Goal: Task Accomplishment & Management: Use online tool/utility

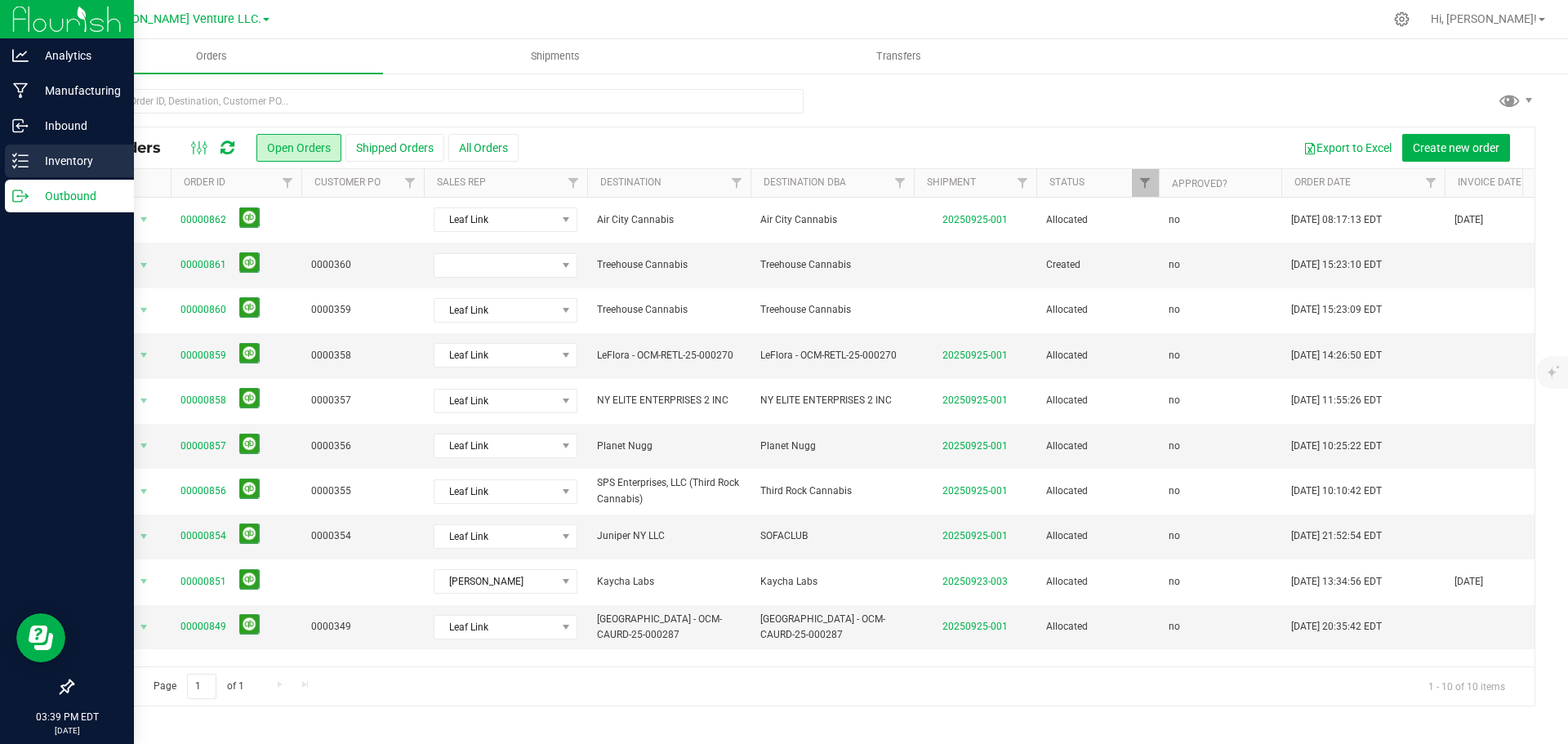
click at [72, 157] on p "Inventory" at bounding box center [77, 160] width 98 height 19
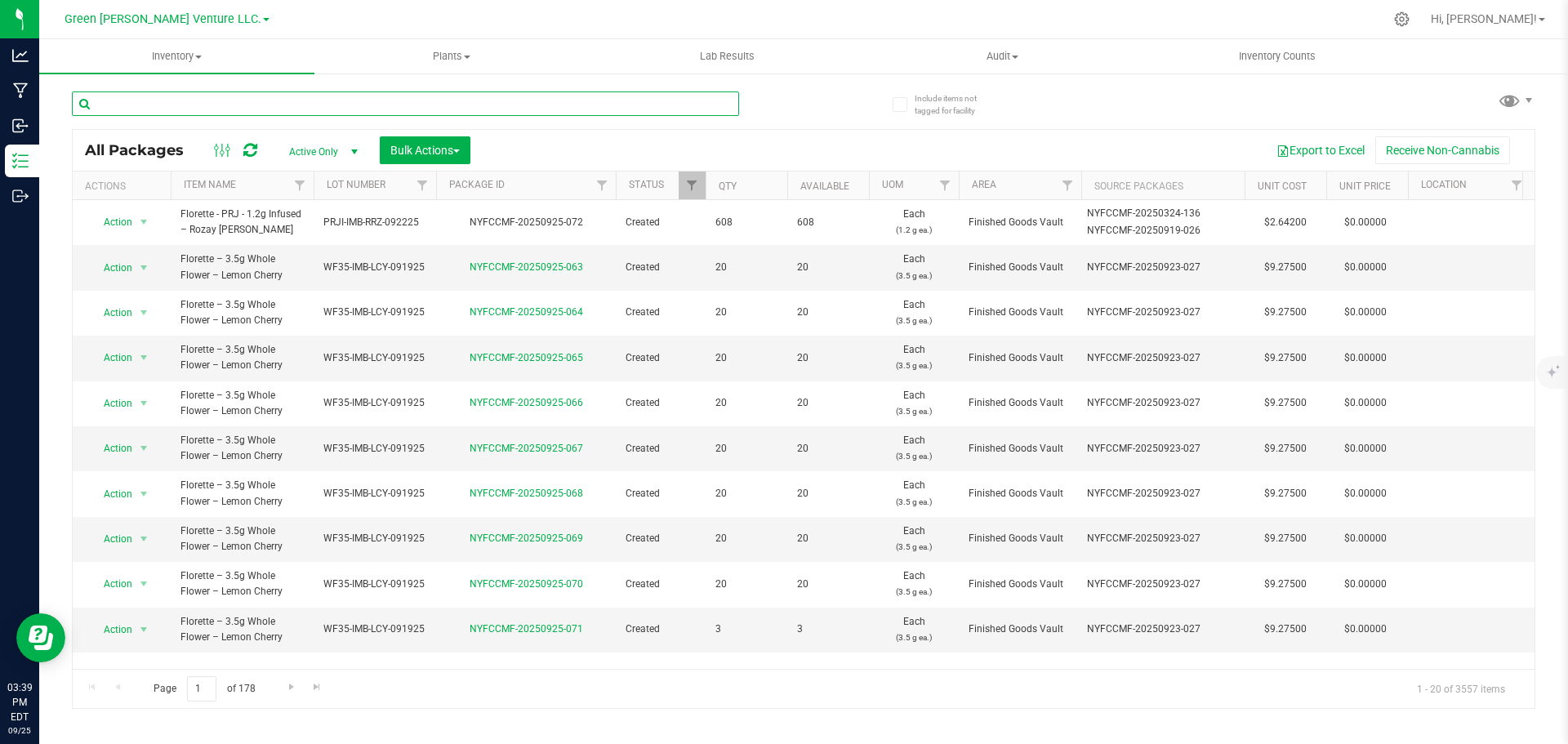
click at [287, 102] on input "text" at bounding box center [405, 103] width 667 height 25
type input "NYFCCMF-20250627-115"
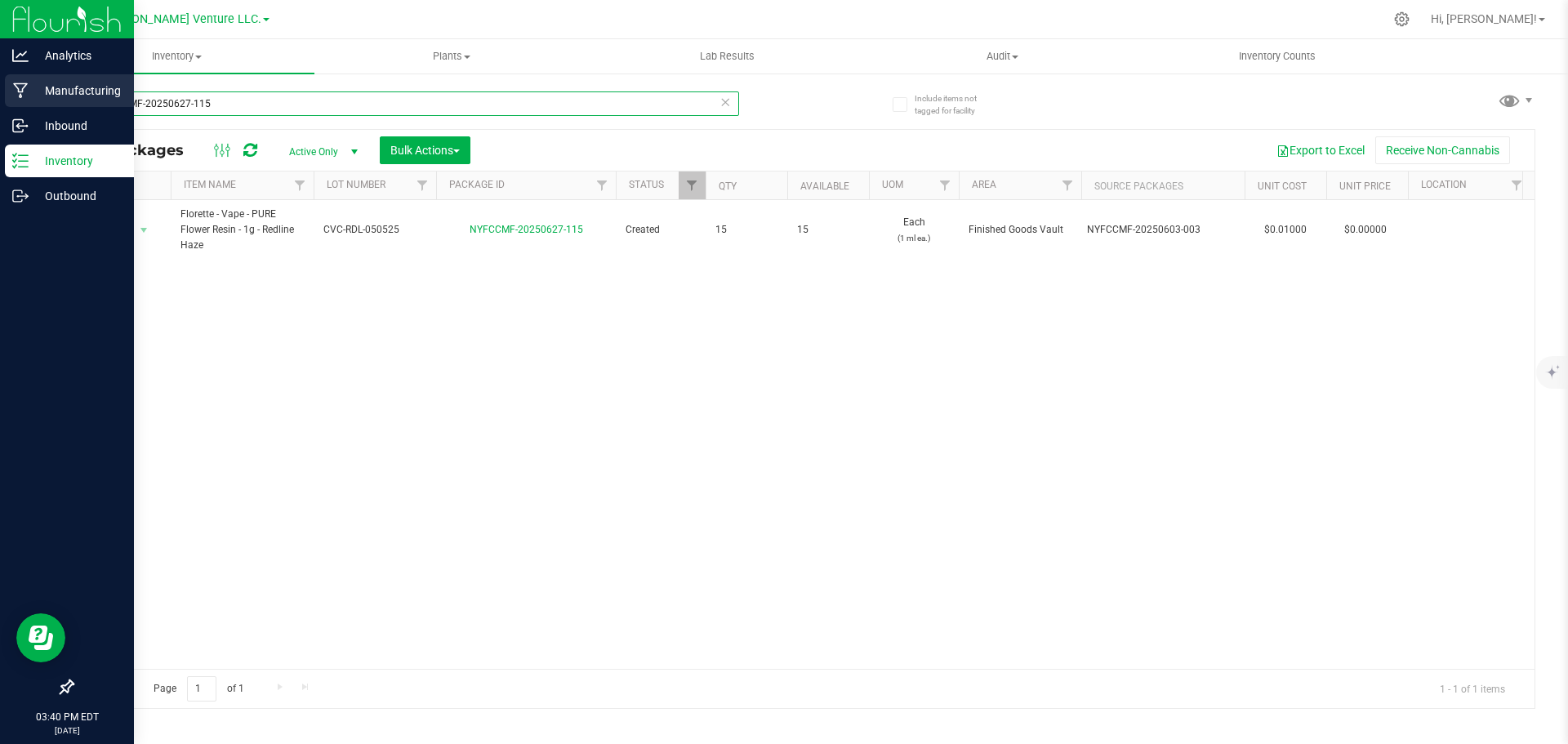
drag, startPoint x: 214, startPoint y: 99, endPoint x: 24, endPoint y: 102, distance: 190.0
click at [24, 102] on div "Analytics Manufacturing Inbound Inventory Outbound 03:40 PM EDT 09/25/2025 09/2…" at bounding box center [784, 372] width 1568 height 744
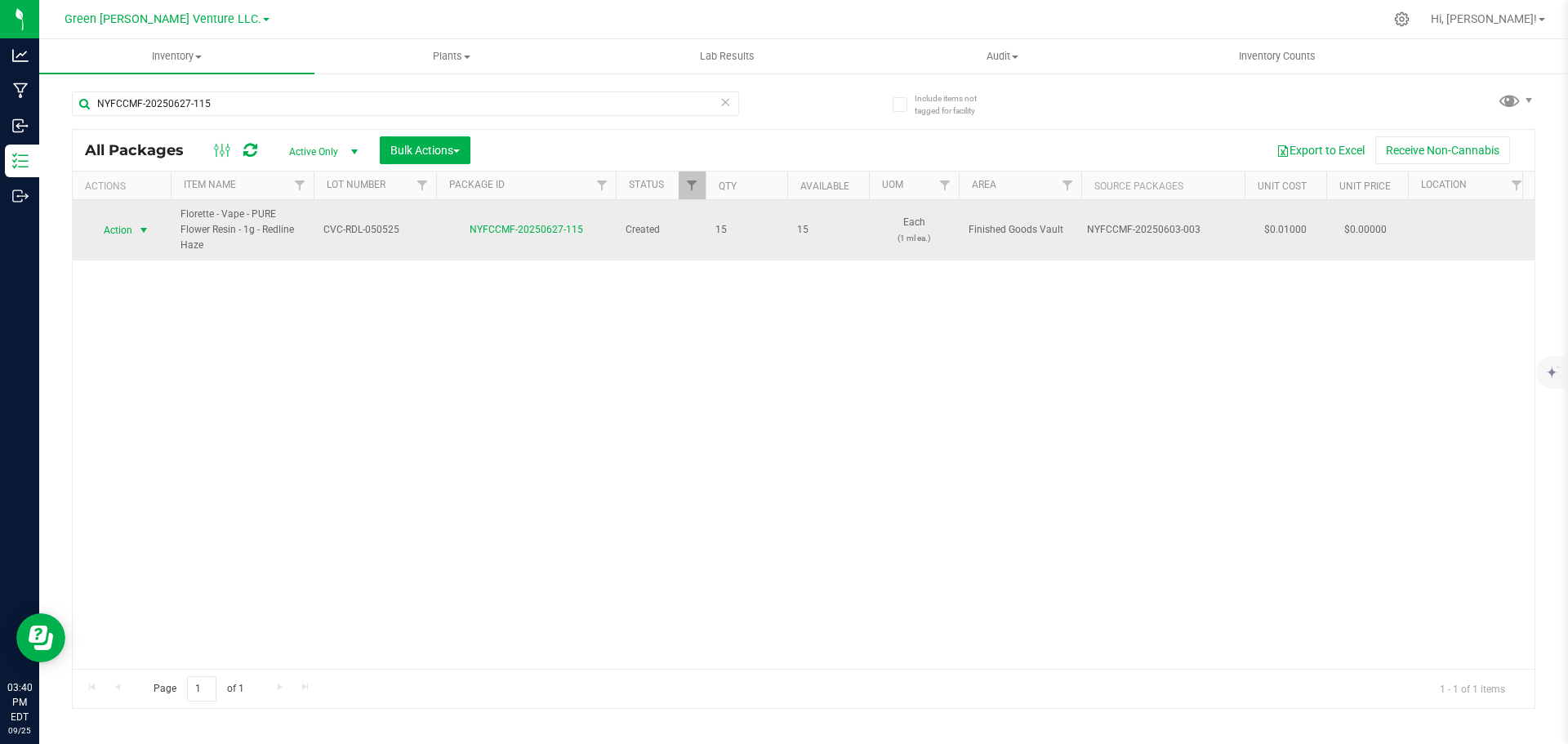
click at [135, 228] on span "select" at bounding box center [144, 230] width 20 height 23
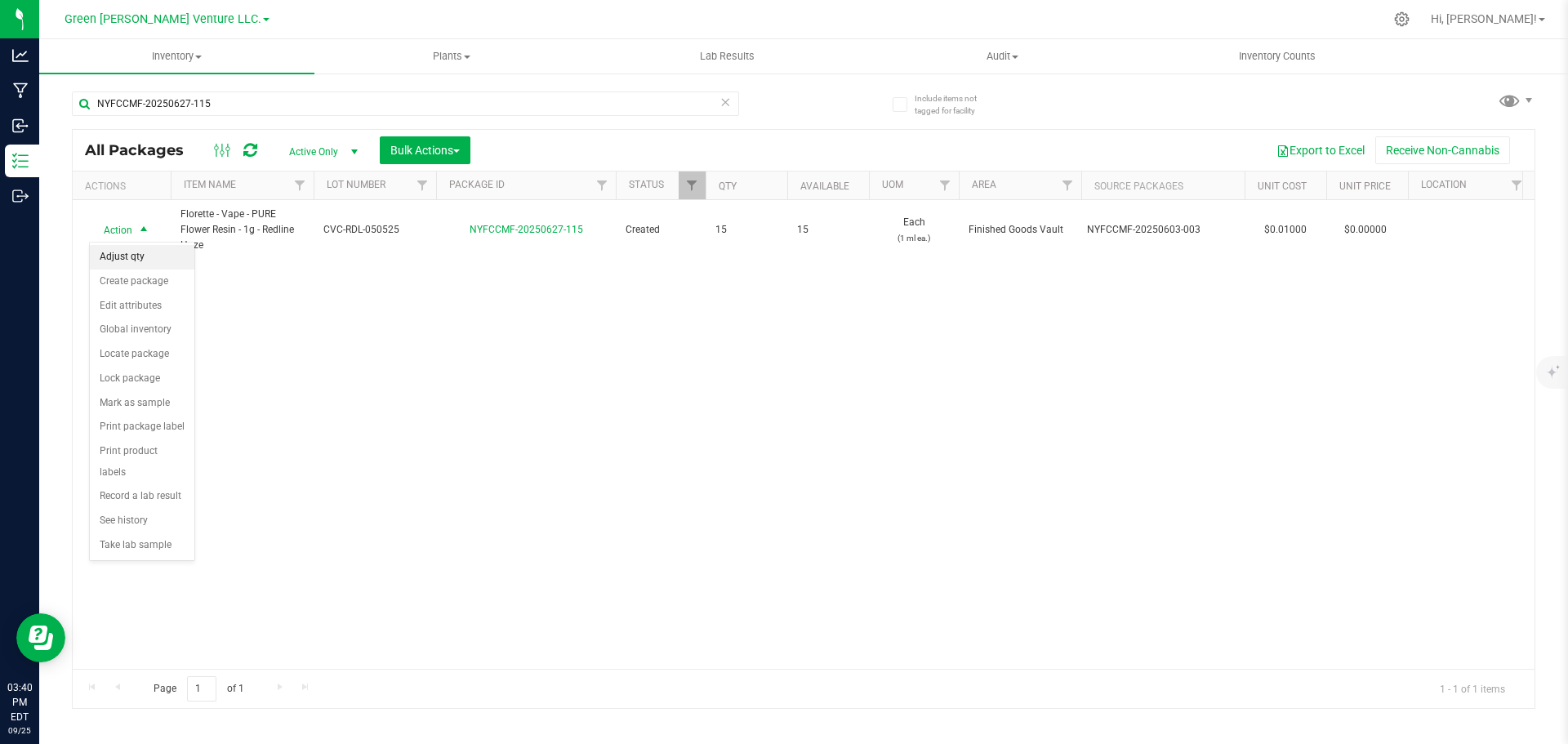
click at [123, 255] on li "Adjust qty" at bounding box center [142, 257] width 104 height 25
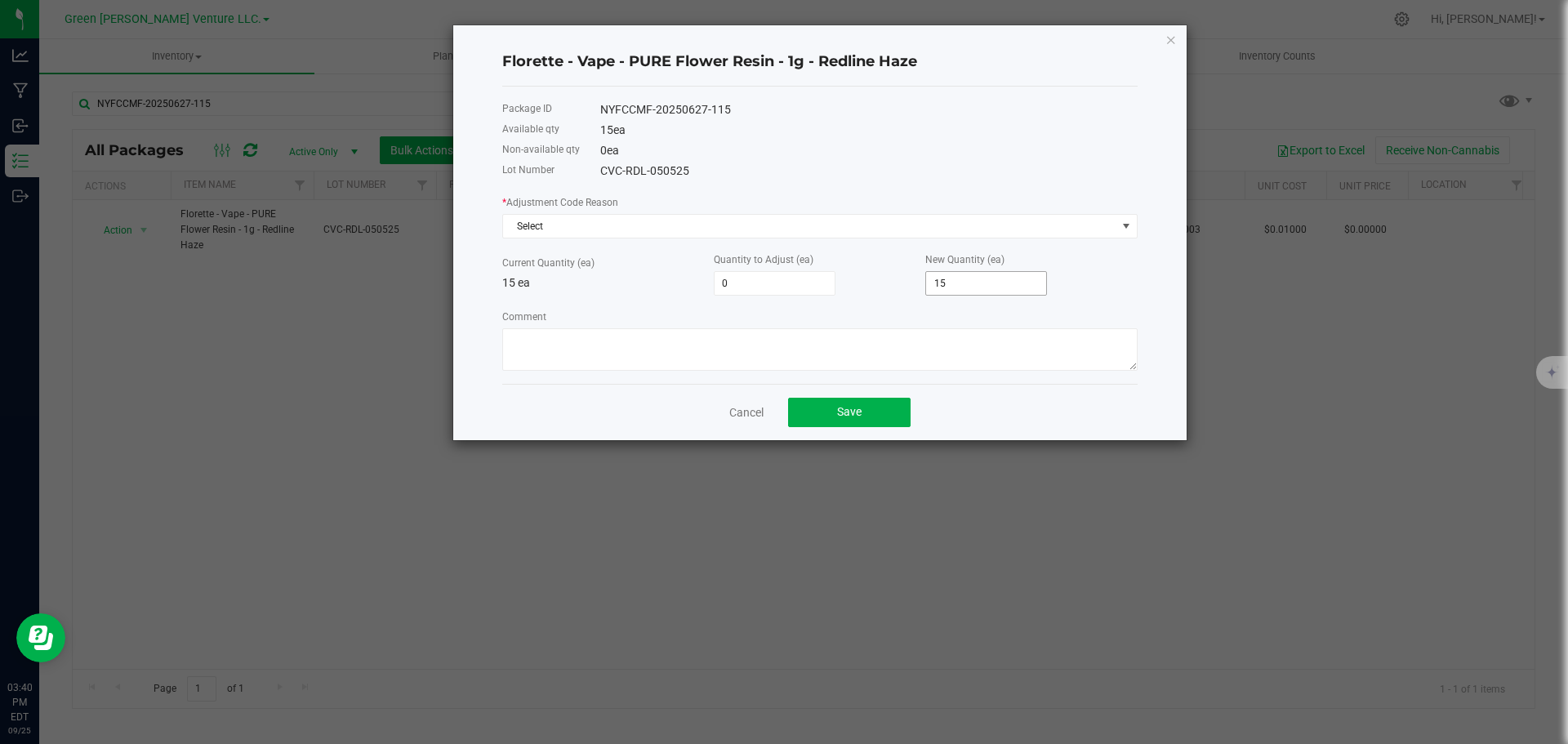
click at [970, 276] on input "15" at bounding box center [987, 283] width 120 height 23
type input "-14"
type input "1"
type input "-1"
type input "14"
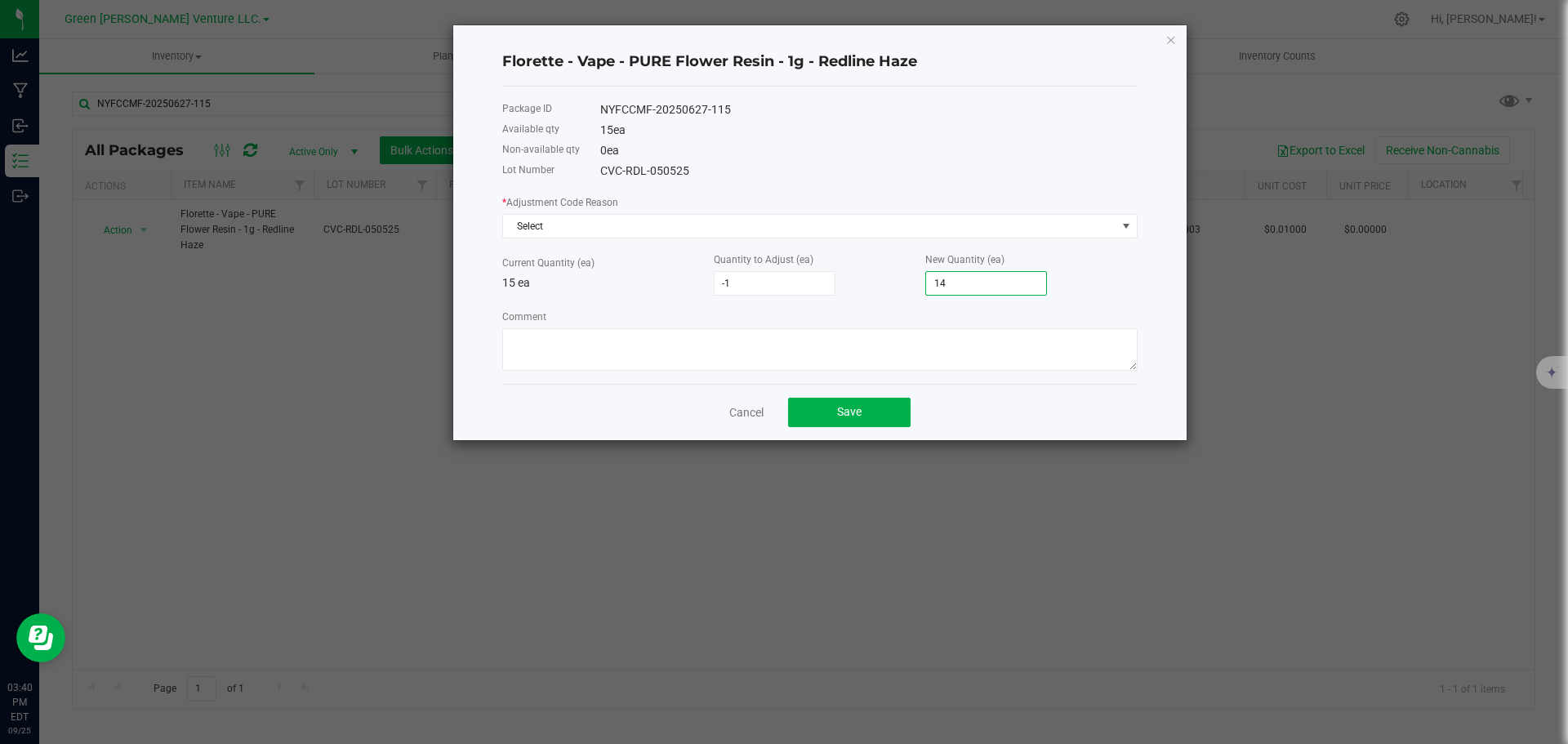
click at [680, 242] on div "* Adjustment Code Reason Select Current Quantity (ea) 15 ea Quantity to Adjust …" at bounding box center [820, 282] width 636 height 177
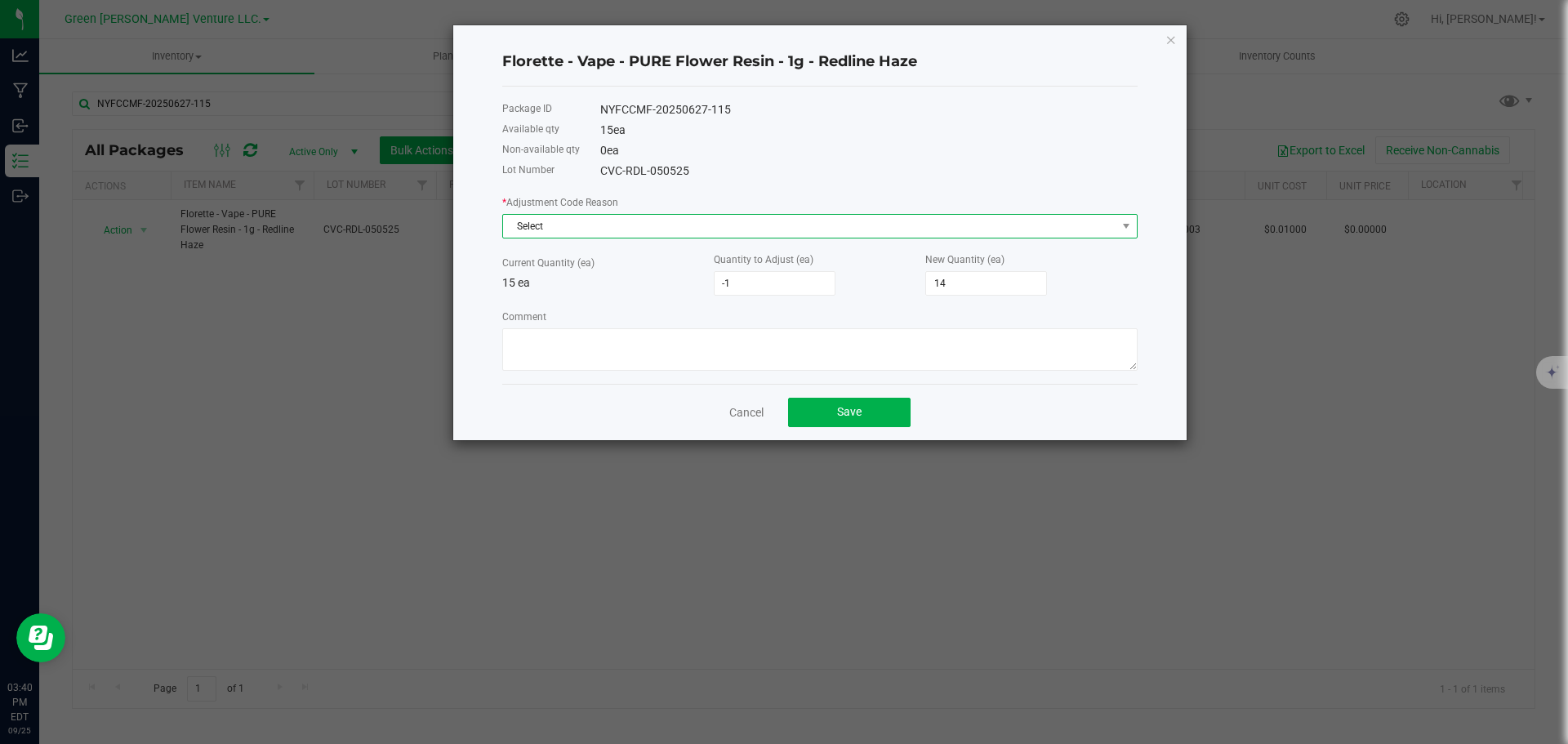
click at [674, 227] on span "Select" at bounding box center [810, 226] width 614 height 23
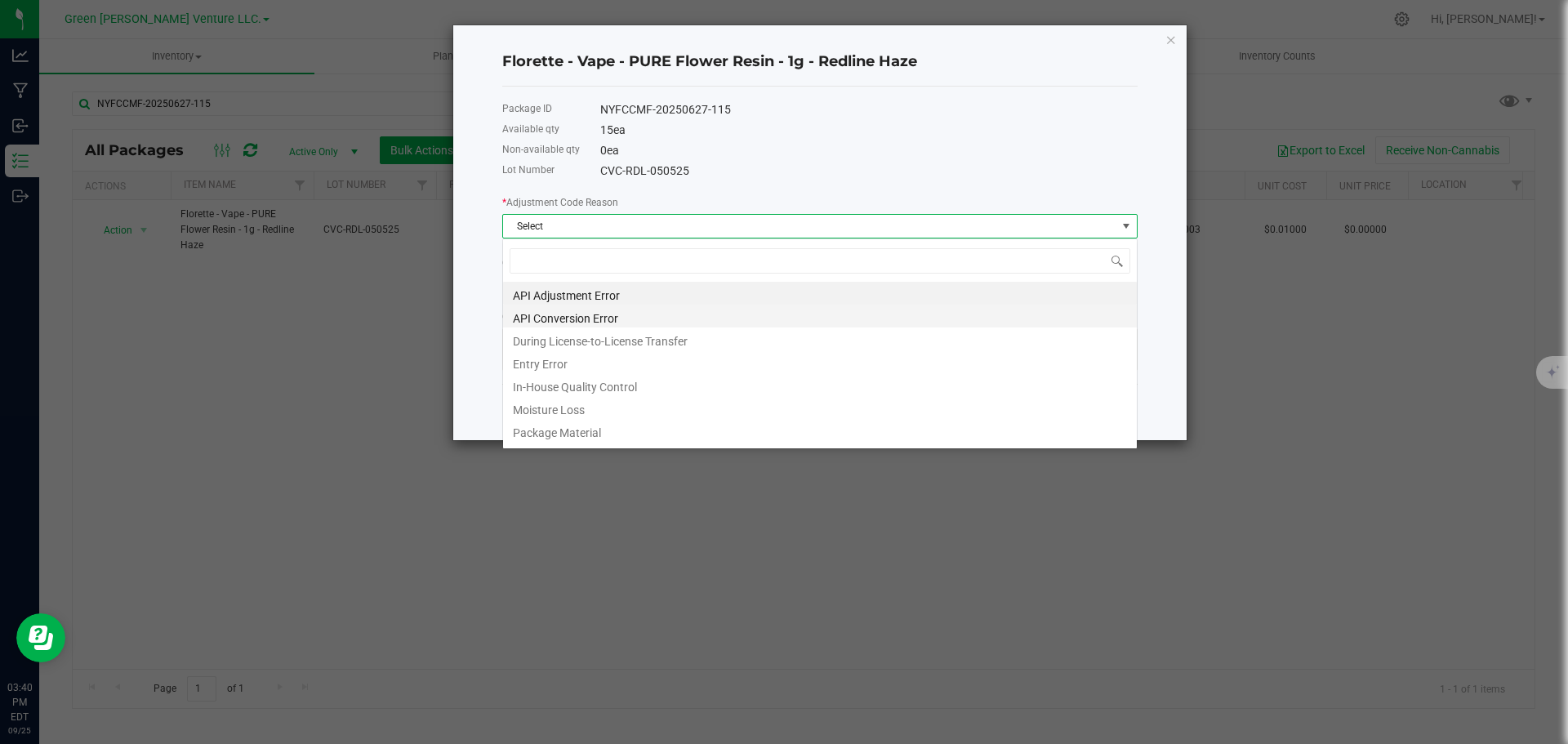
scroll to position [25, 636]
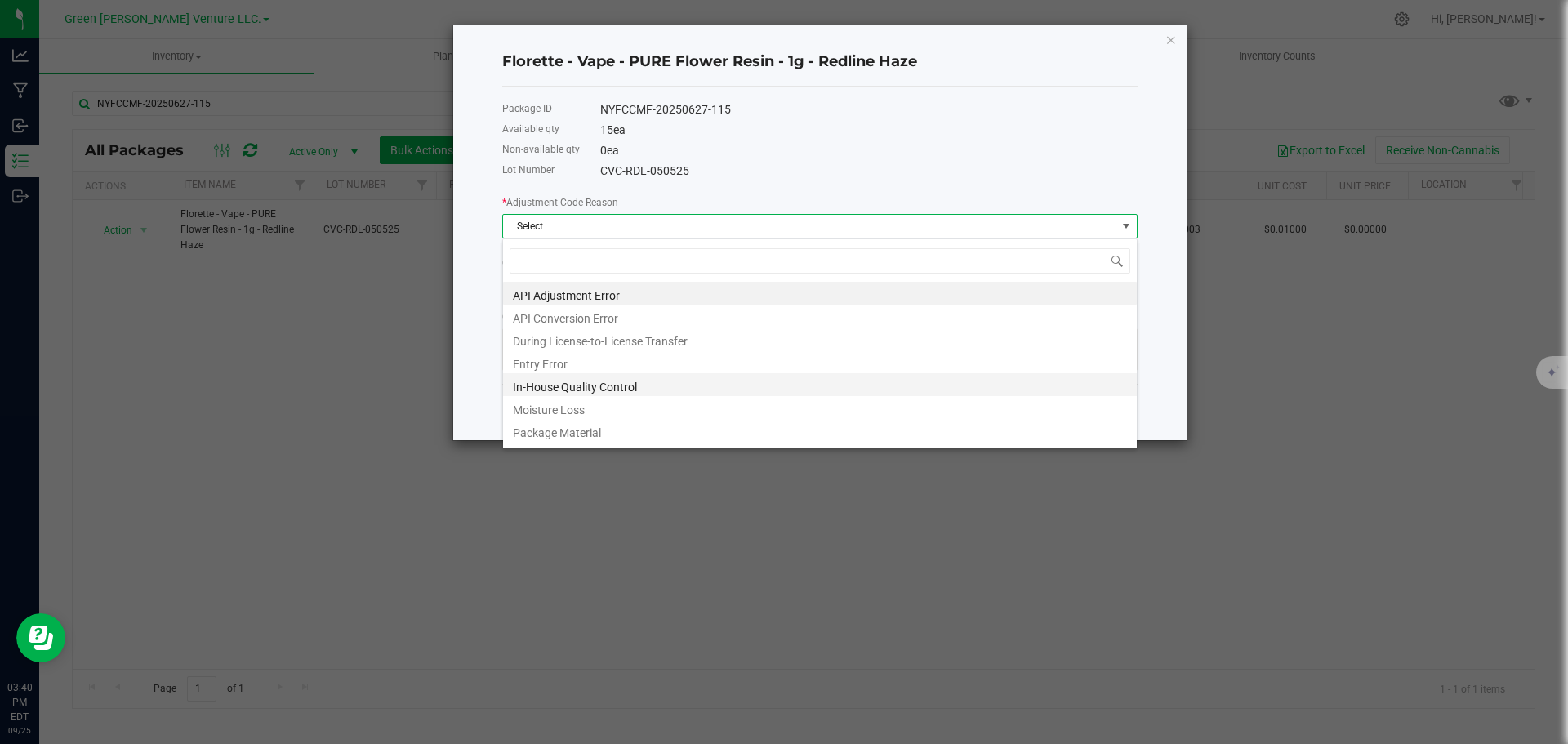
click at [591, 385] on li "In-House Quality Control" at bounding box center [820, 384] width 634 height 23
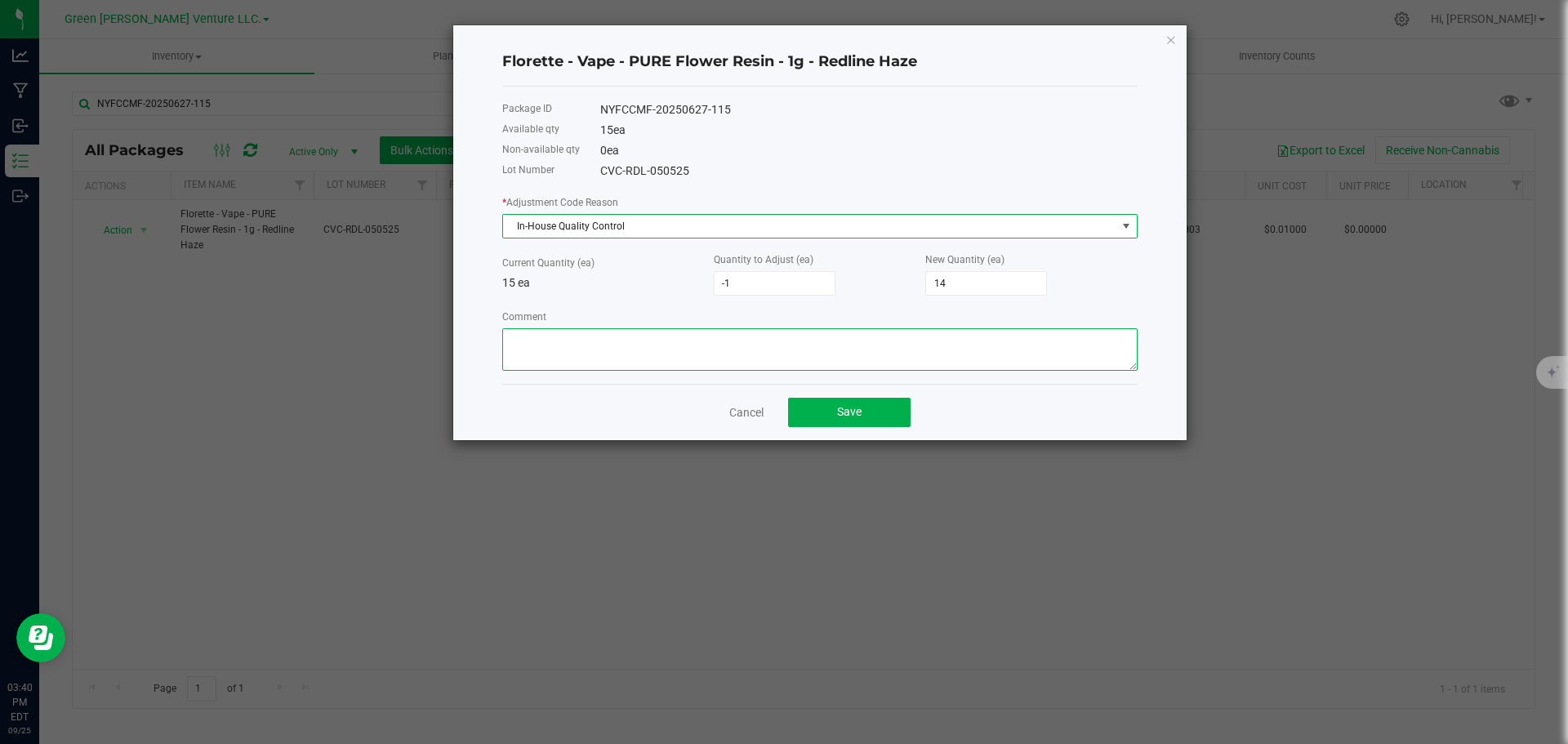
click at [579, 336] on textarea "Comment" at bounding box center [820, 349] width 636 height 42
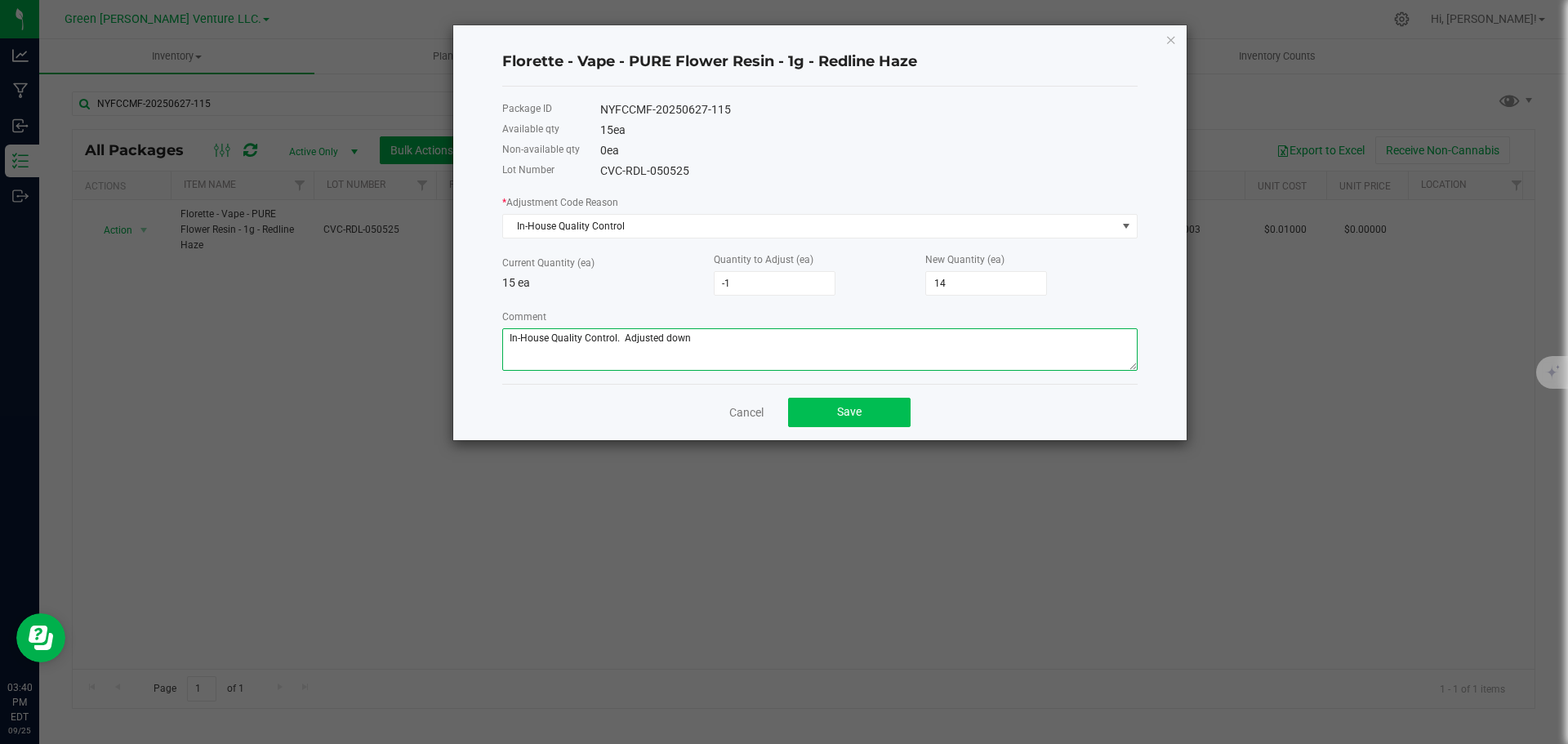
type textarea "In-House Quality Control. Adjusted down"
click at [817, 415] on button "Save" at bounding box center [849, 413] width 123 height 29
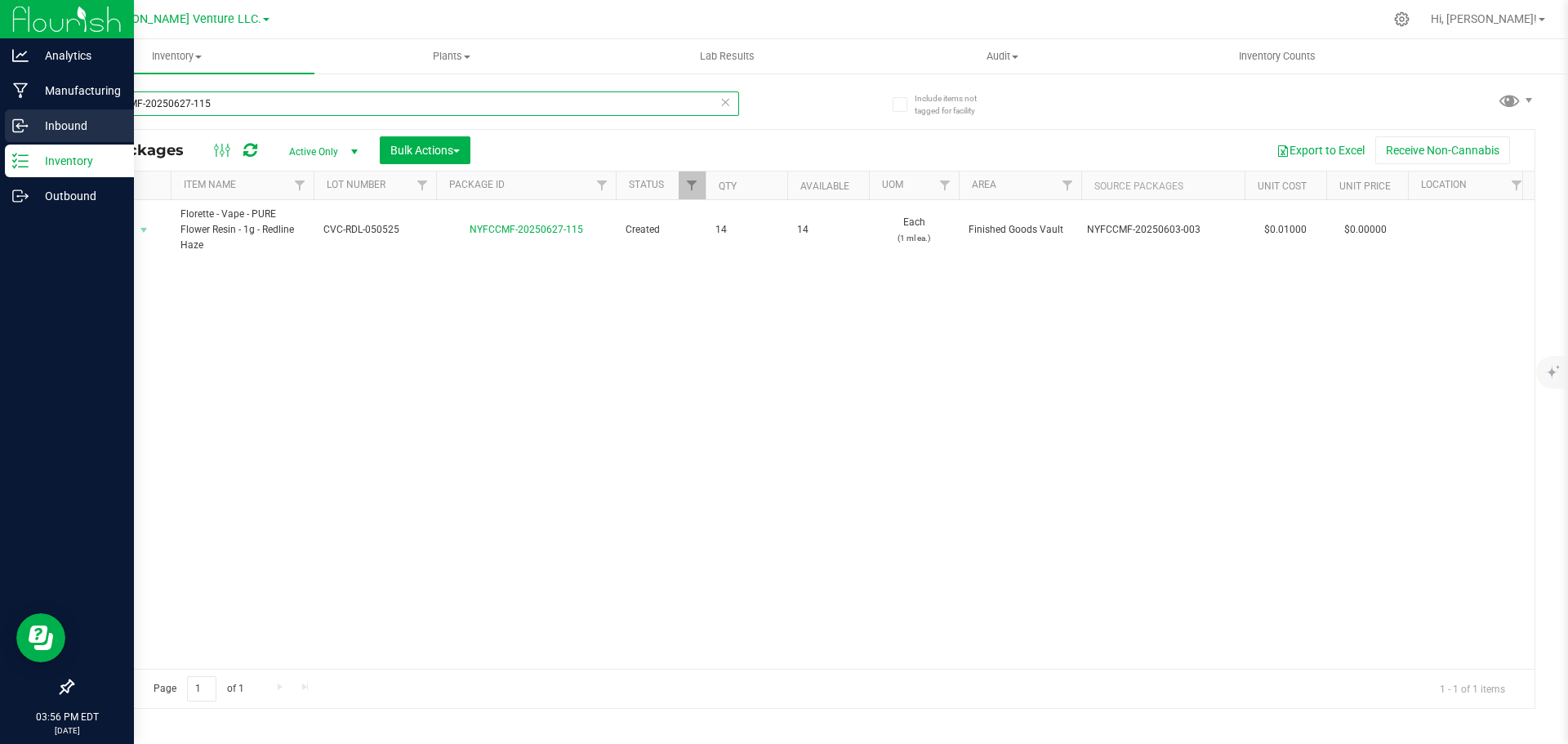
drag, startPoint x: 229, startPoint y: 98, endPoint x: 39, endPoint y: 117, distance: 190.9
click at [35, 108] on div "Analytics Manufacturing Inbound Inventory Outbound 03:56 PM EDT 09/25/2025 09/2…" at bounding box center [784, 372] width 1568 height 744
